Goal: Find specific page/section: Find specific page/section

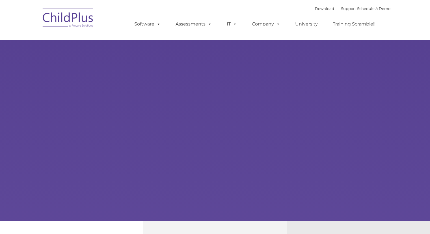
type input ""
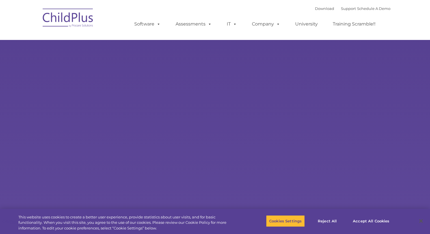
select select "MEDIUM"
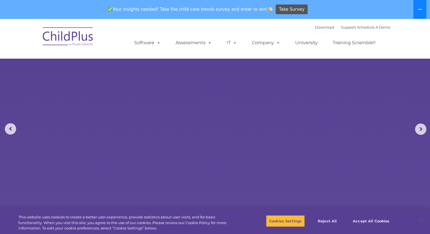
click at [418, 10] on button at bounding box center [420, 9] width 13 height 19
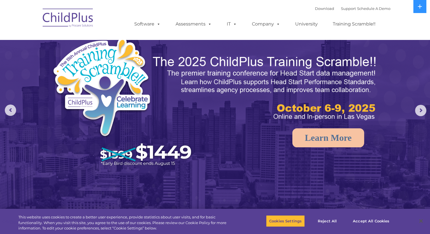
click at [413, 26] on nav "Download Support | Schedule A Demo  MENU MENU Software ChildPlus: The original…" at bounding box center [215, 20] width 430 height 40
